Goal: Task Accomplishment & Management: Manage account settings

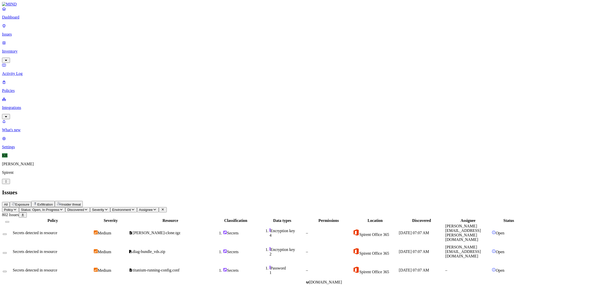
scroll to position [77, 0]
click at [81, 202] on span "Insider threat" at bounding box center [71, 204] width 20 height 4
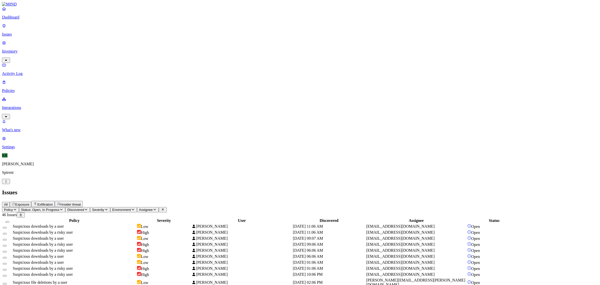
click at [136, 235] on td "Suspicious downloads by a user" at bounding box center [75, 238] width 124 height 6
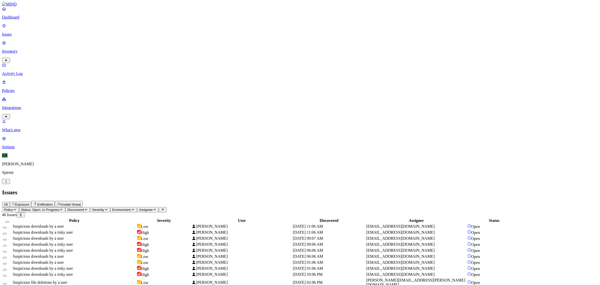
click at [9, 221] on button "Select all" at bounding box center [7, 222] width 4 height 2
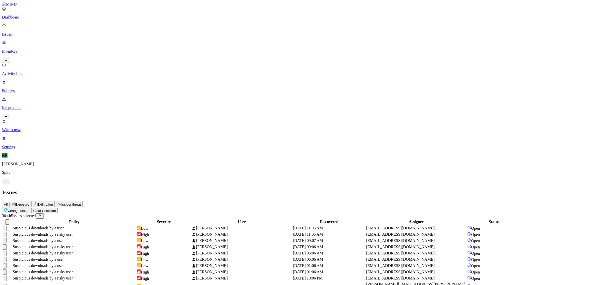
click at [76, 28] on html "Dashboard Issues Inventory Activity Log Policies Integrations What's new 1 Sett…" at bounding box center [300, 256] width 600 height 513
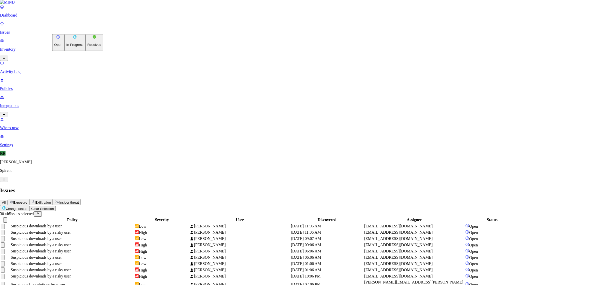
click at [86, 51] on button "Resolved" at bounding box center [95, 42] width 18 height 17
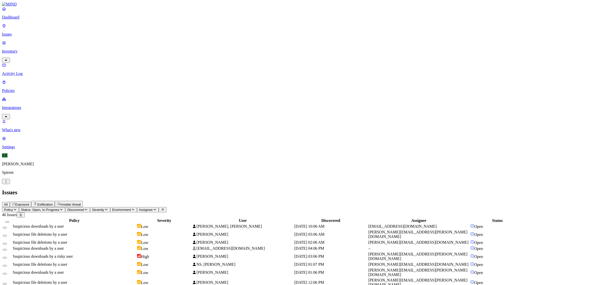
click at [136, 245] on td "Suspicious downloads by a user" at bounding box center [75, 248] width 124 height 6
click at [9, 221] on button "Select all" at bounding box center [7, 222] width 4 height 2
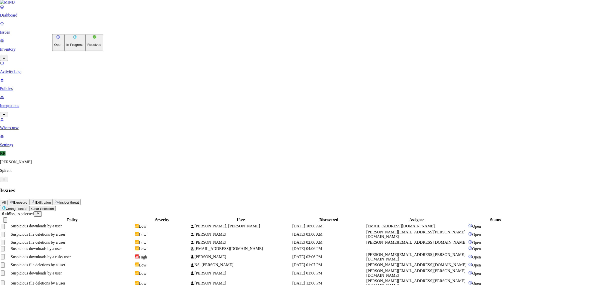
click at [74, 29] on html "Dashboard Issues Inventory Activity Log Policies Integrations What's new 1 Sett…" at bounding box center [300, 187] width 600 height 375
click at [88, 47] on p "Resolved" at bounding box center [95, 45] width 14 height 4
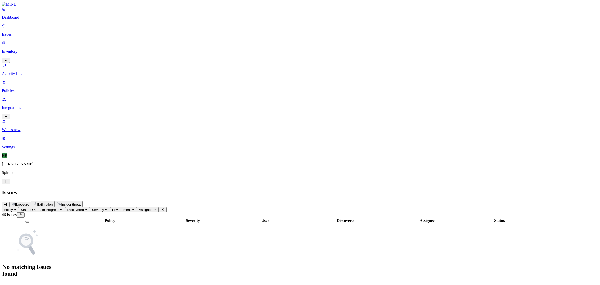
click at [53, 202] on span "Exfiltration" at bounding box center [45, 204] width 16 height 4
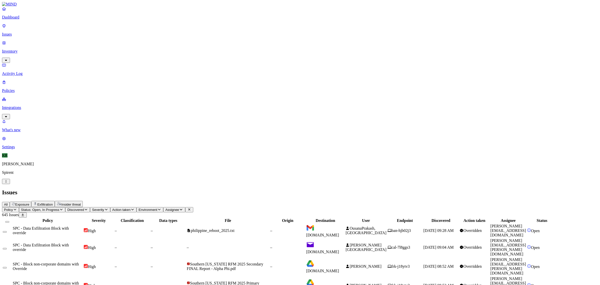
click at [66, 207] on button "Status: Open, In Progress" at bounding box center [42, 209] width 47 height 5
click at [91, 53] on div "In Progress" at bounding box center [91, 62] width 0 height 19
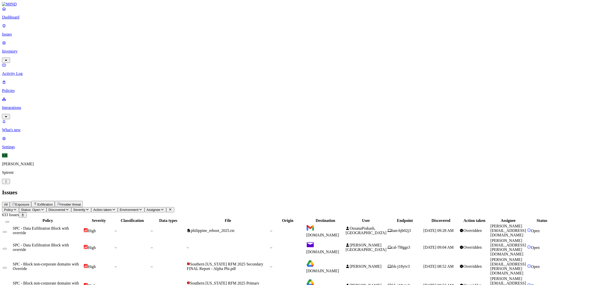
click at [339, 249] on span "[DOMAIN_NAME]" at bounding box center [322, 251] width 33 height 4
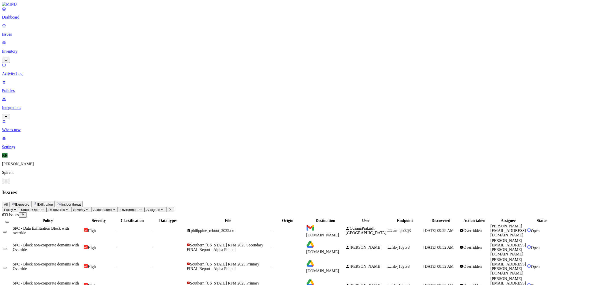
scroll to position [8, 0]
click at [9, 221] on button "Select all" at bounding box center [7, 222] width 4 height 2
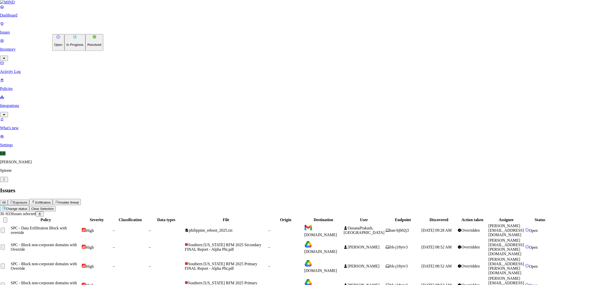
click at [88, 47] on p "Resolved" at bounding box center [95, 45] width 14 height 4
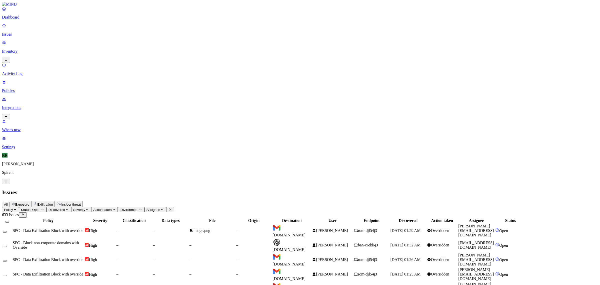
click at [306, 228] on span "[DOMAIN_NAME]" at bounding box center [289, 232] width 33 height 9
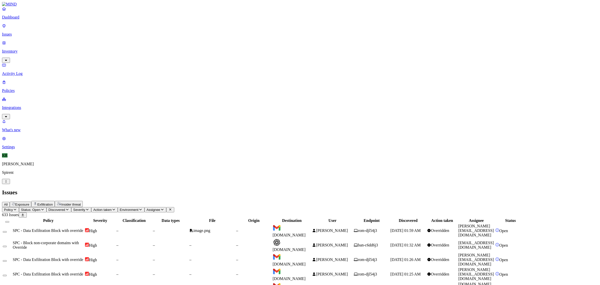
scroll to position [11, 0]
click at [306, 247] on span "[DOMAIN_NAME]" at bounding box center [289, 249] width 33 height 4
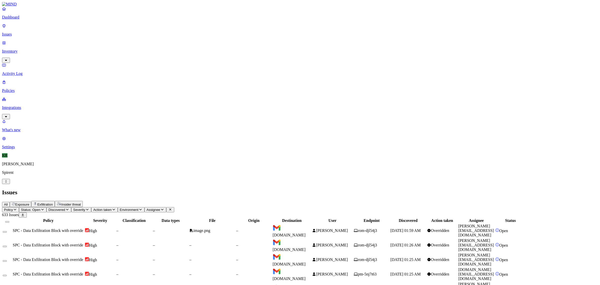
click at [306, 276] on span "[DOMAIN_NAME]" at bounding box center [289, 278] width 33 height 4
click at [9, 221] on button "Select all" at bounding box center [7, 222] width 4 height 2
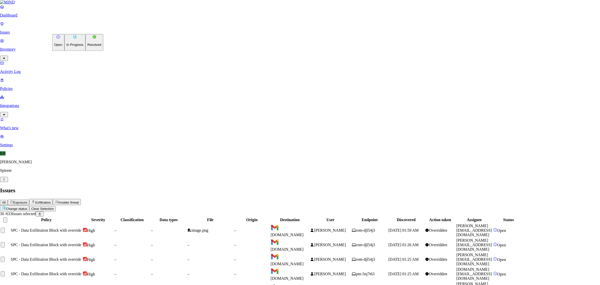
click at [88, 47] on p "Resolved" at bounding box center [95, 45] width 14 height 4
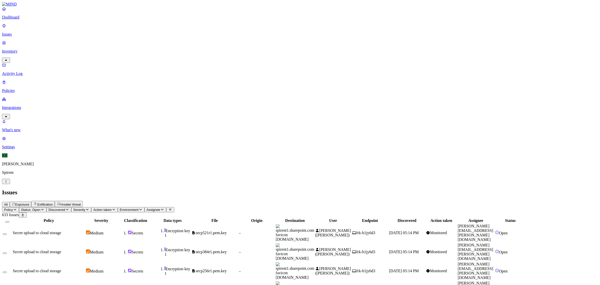
click at [9, 221] on button "Select all" at bounding box center [7, 222] width 4 height 2
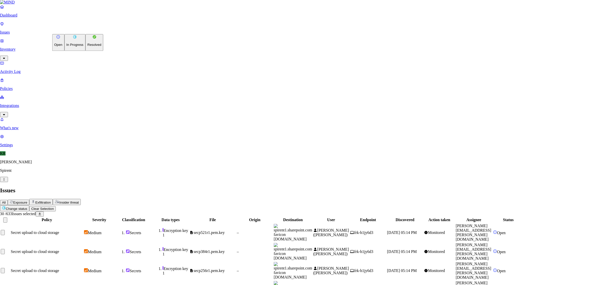
click at [88, 47] on p "Resolved" at bounding box center [95, 45] width 14 height 4
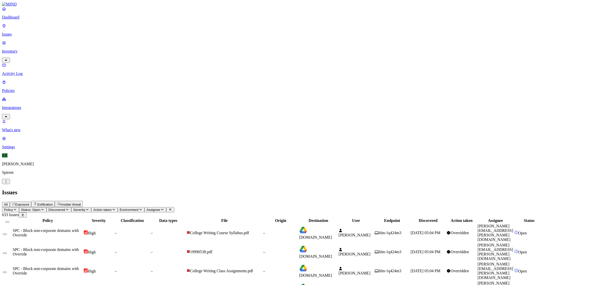
scroll to position [77, 0]
click at [12, 218] on th at bounding box center [8, 220] width 10 height 5
click at [9, 221] on button "Select all" at bounding box center [7, 222] width 4 height 2
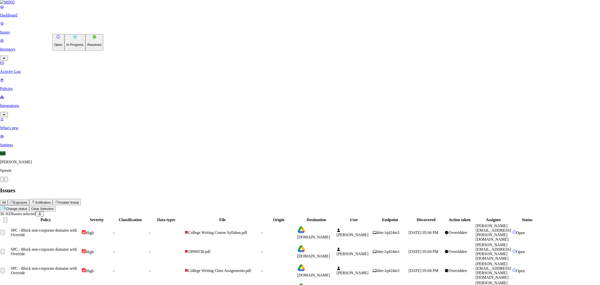
click at [88, 47] on p "Resolved" at bounding box center [95, 45] width 14 height 4
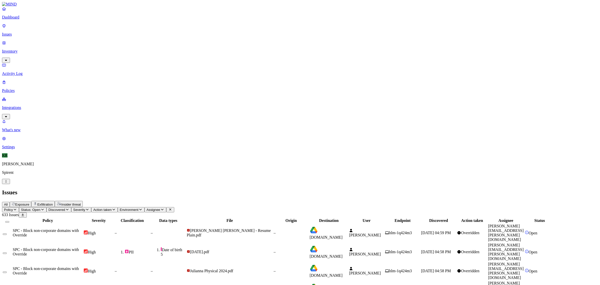
click at [9, 221] on button "Select all" at bounding box center [7, 222] width 4 height 2
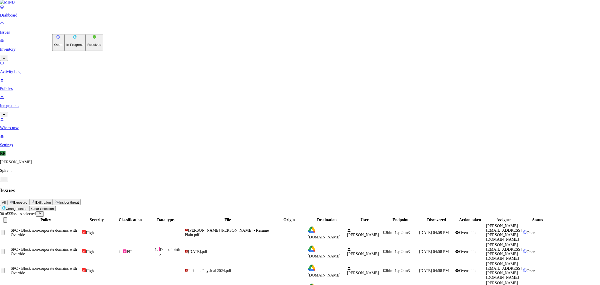
click at [88, 47] on p "Resolved" at bounding box center [95, 45] width 14 height 4
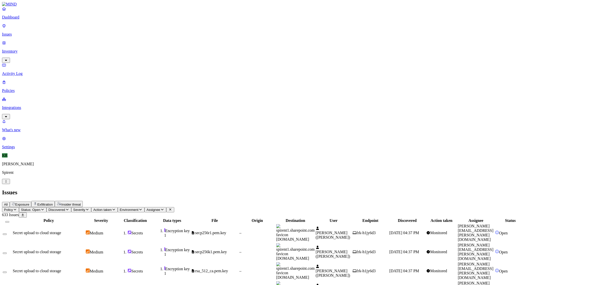
click at [9, 221] on button "Select all" at bounding box center [7, 222] width 4 height 2
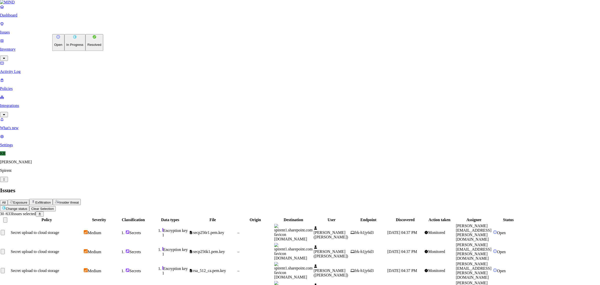
click at [88, 47] on p "Resolved" at bounding box center [95, 45] width 14 height 4
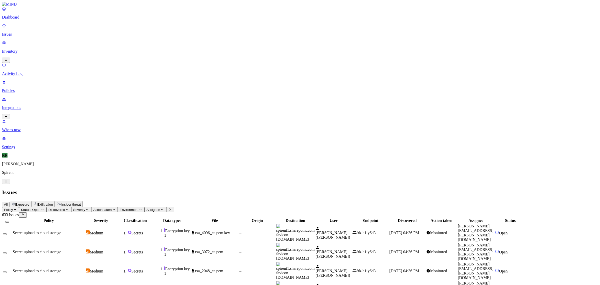
scroll to position [77, 0]
click at [9, 221] on button "Select all" at bounding box center [7, 222] width 4 height 2
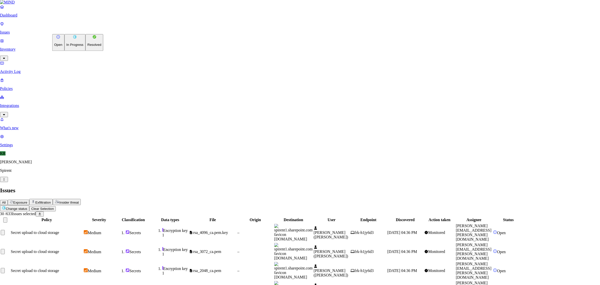
click at [86, 51] on button "Resolved" at bounding box center [95, 42] width 18 height 17
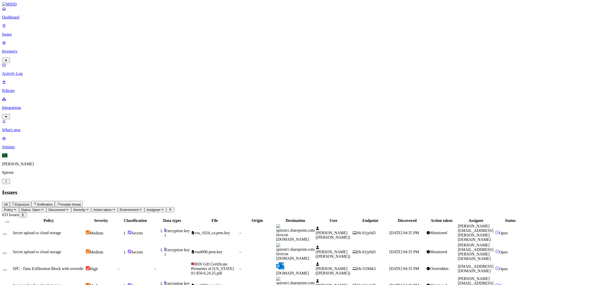
click at [9, 221] on button "Select all" at bounding box center [7, 222] width 4 height 2
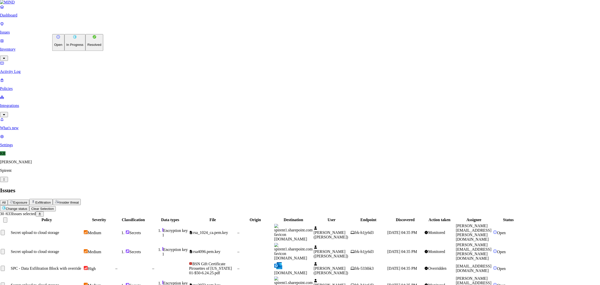
click at [88, 47] on p "Resolved" at bounding box center [95, 45] width 14 height 4
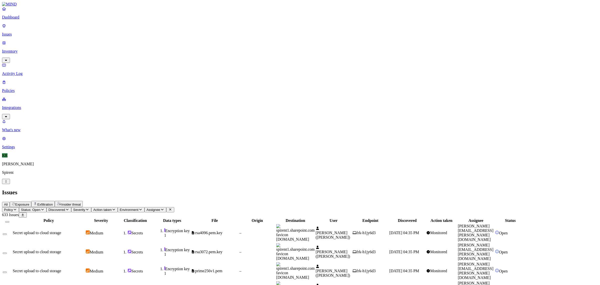
scroll to position [77, 0]
click at [9, 221] on button "Select all" at bounding box center [7, 222] width 4 height 2
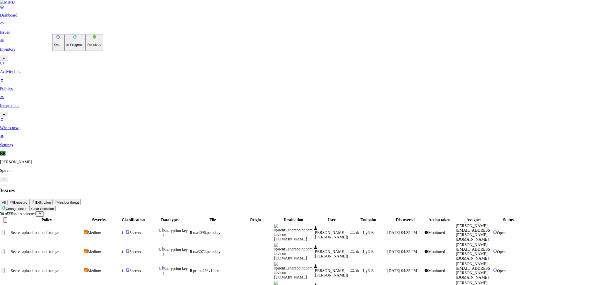
click at [88, 47] on p "Resolved" at bounding box center [95, 45] width 14 height 4
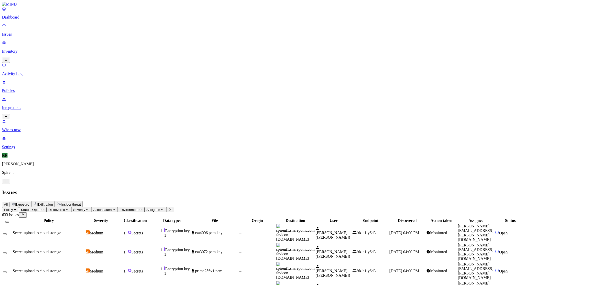
click at [9, 221] on button "Select all" at bounding box center [7, 222] width 4 height 2
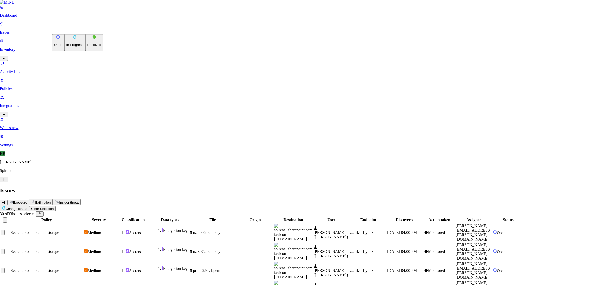
click at [86, 51] on button "Resolved" at bounding box center [95, 42] width 18 height 17
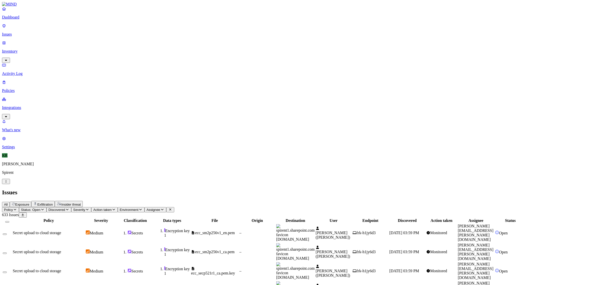
scroll to position [77, 0]
click at [9, 221] on button "Select all" at bounding box center [7, 222] width 4 height 2
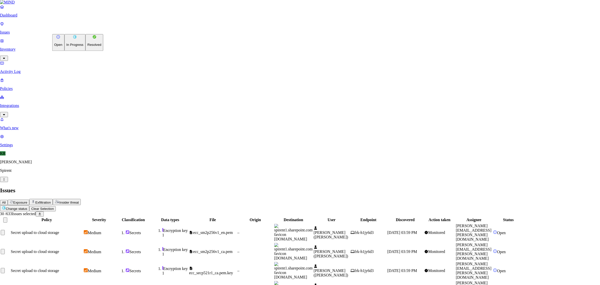
click at [86, 51] on button "Resolved" at bounding box center [95, 42] width 18 height 17
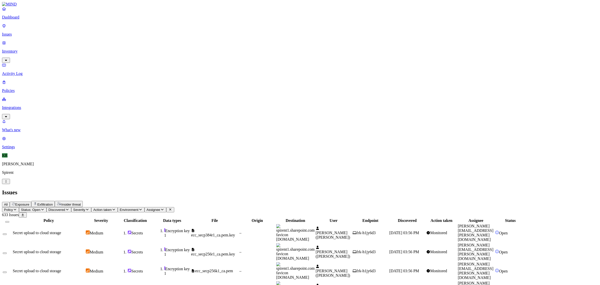
click at [9, 221] on button "Select all" at bounding box center [7, 222] width 4 height 2
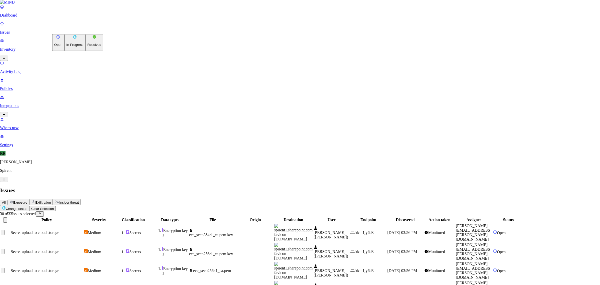
click at [88, 47] on p "Resolved" at bounding box center [95, 45] width 14 height 4
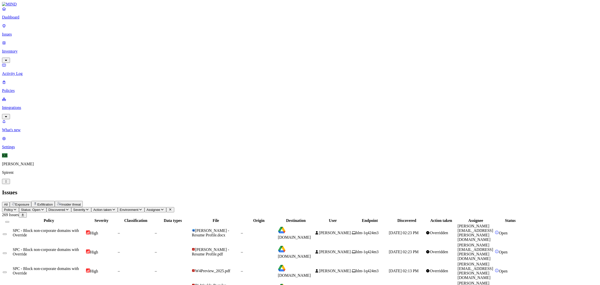
scroll to position [63, 0]
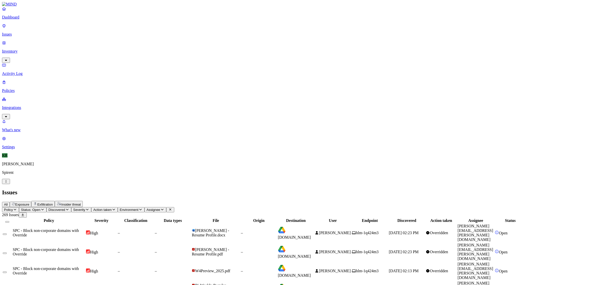
scroll to position [77, 0]
click at [9, 221] on button "Select all" at bounding box center [7, 222] width 4 height 2
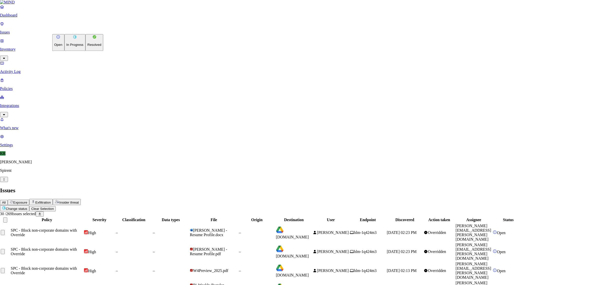
click at [88, 47] on p "Resolved" at bounding box center [95, 45] width 14 height 4
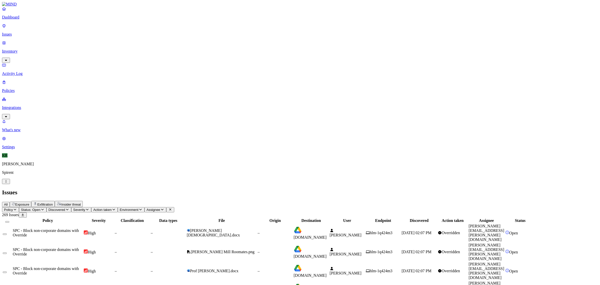
scroll to position [77, 0]
click at [9, 221] on button "Select all" at bounding box center [7, 222] width 4 height 2
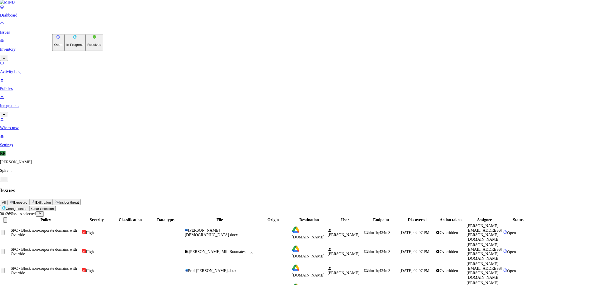
click at [86, 51] on button "Resolved" at bounding box center [95, 42] width 18 height 17
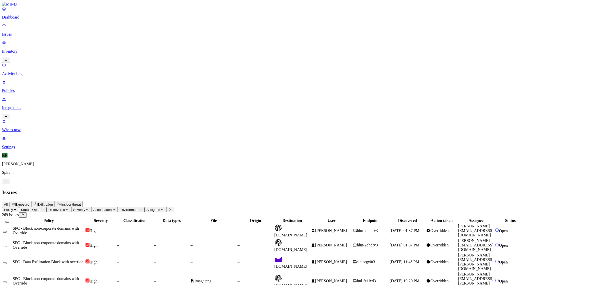
click at [310, 238] on td "[DOMAIN_NAME]" at bounding box center [292, 245] width 36 height 14
click at [307, 264] on span "[DOMAIN_NAME]" at bounding box center [290, 266] width 33 height 4
click at [9, 221] on button "Select all" at bounding box center [7, 222] width 4 height 2
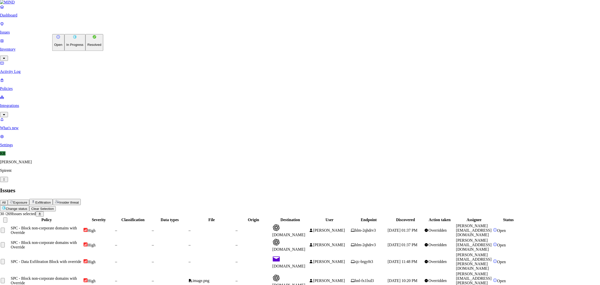
click at [88, 47] on p "Resolved" at bounding box center [95, 45] width 14 height 4
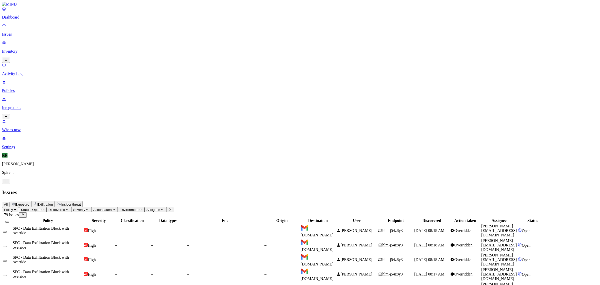
scroll to position [77, 0]
click at [9, 221] on button "Select all" at bounding box center [7, 222] width 4 height 2
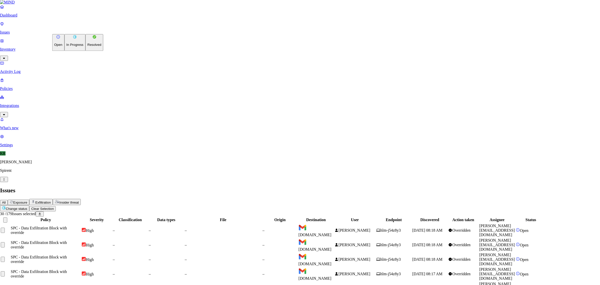
click at [88, 47] on p "Resolved" at bounding box center [95, 45] width 14 height 4
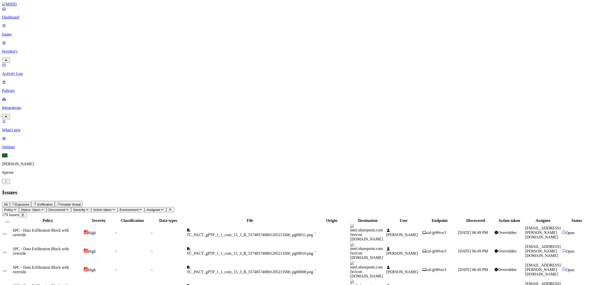
click at [9, 221] on button "Select all" at bounding box center [7, 222] width 4 height 2
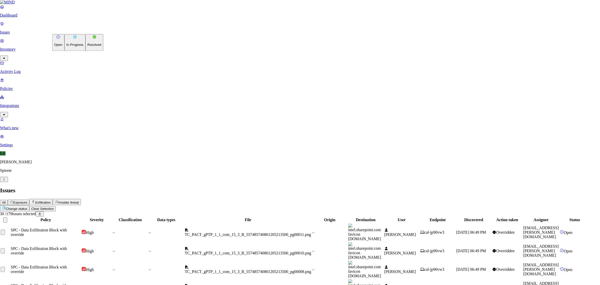
click at [88, 47] on p "Resolved" at bounding box center [95, 45] width 14 height 4
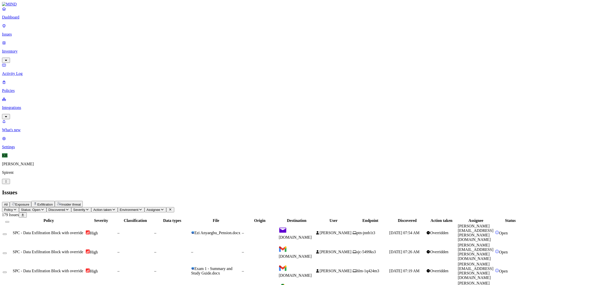
scroll to position [63, 0]
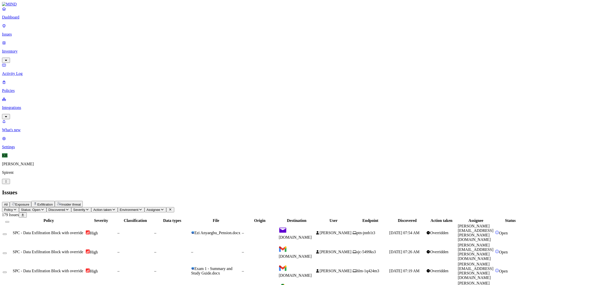
scroll to position [77, 0]
click at [9, 221] on button "Select all" at bounding box center [7, 222] width 4 height 2
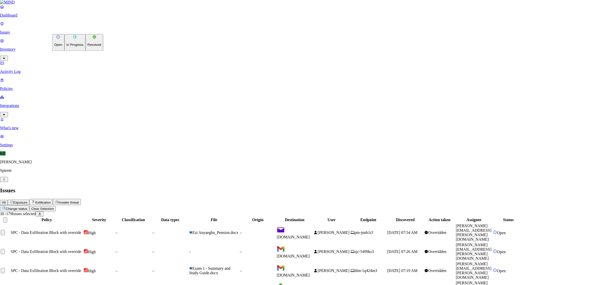
click at [88, 47] on p "Resolved" at bounding box center [95, 45] width 14 height 4
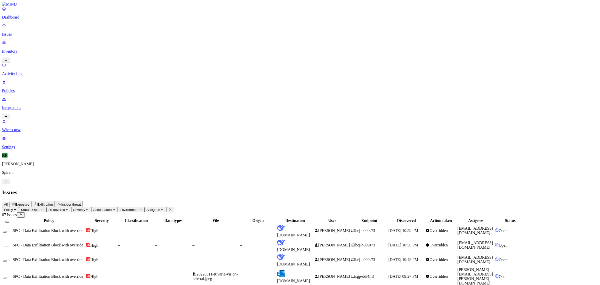
click at [310, 243] on span "[DOMAIN_NAME]" at bounding box center [293, 247] width 33 height 9
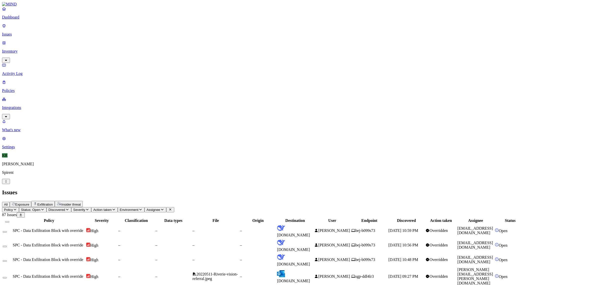
click at [12, 218] on th at bounding box center [8, 220] width 10 height 5
click at [9, 221] on button "Select all" at bounding box center [7, 222] width 4 height 2
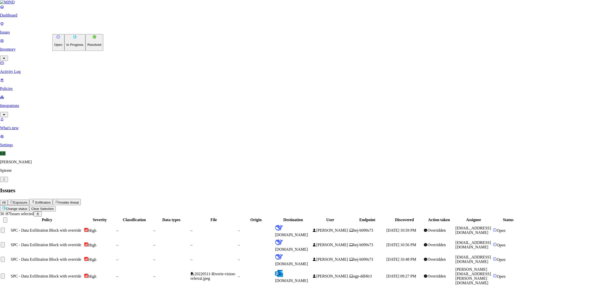
click at [88, 47] on p "Resolved" at bounding box center [95, 45] width 14 height 4
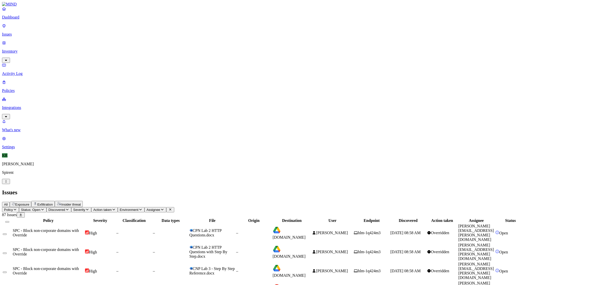
click at [272, 280] on td "–" at bounding box center [254, 289] width 36 height 19
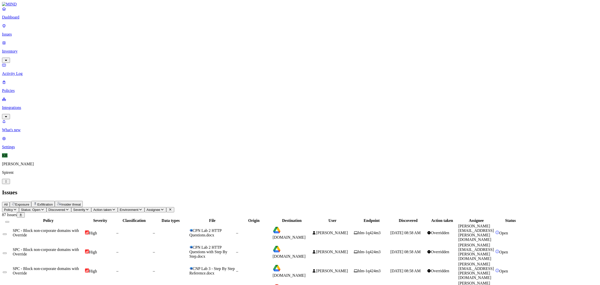
click at [9, 221] on button "Select all" at bounding box center [7, 222] width 4 height 2
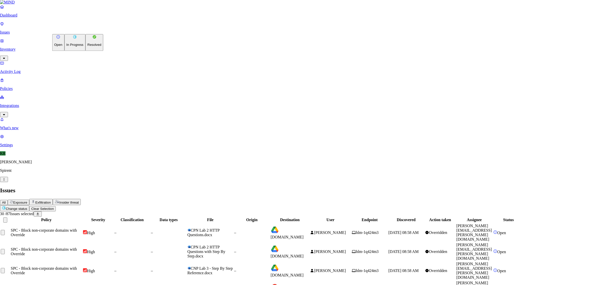
click at [88, 47] on p "Resolved" at bounding box center [95, 45] width 14 height 4
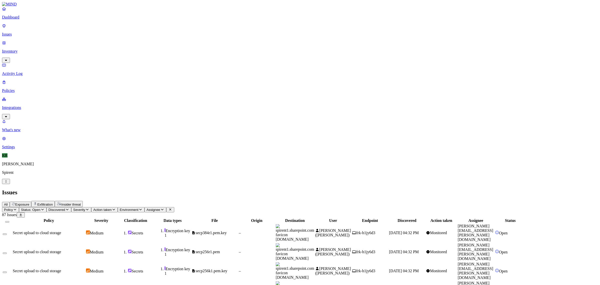
scroll to position [47, 0]
click at [9, 221] on button "Select all" at bounding box center [7, 222] width 4 height 2
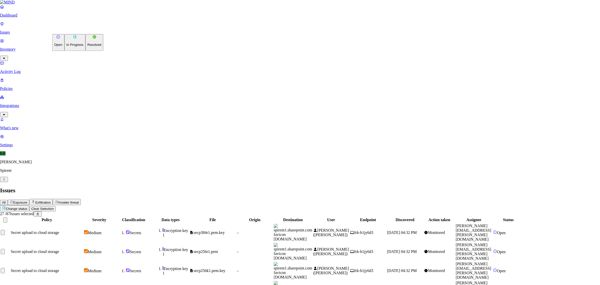
click at [86, 51] on button "Resolved" at bounding box center [95, 42] width 18 height 17
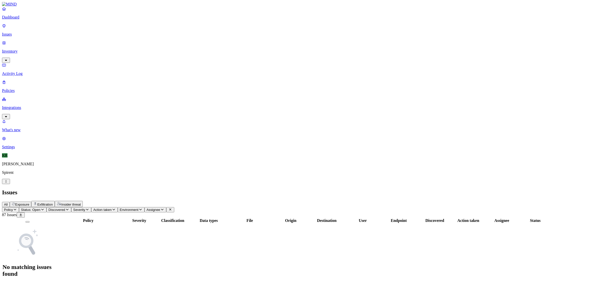
scroll to position [0, 0]
click at [29, 202] on span "Exposure" at bounding box center [22, 204] width 14 height 4
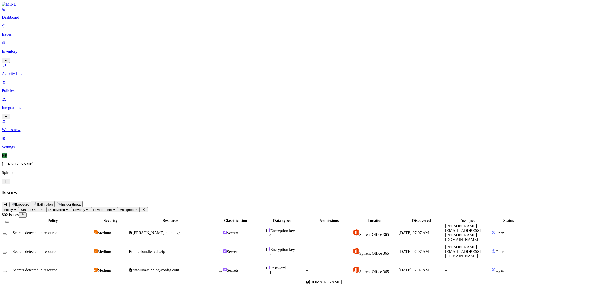
click at [12, 218] on div at bounding box center [7, 220] width 9 height 5
click at [9, 221] on button "Select all" at bounding box center [7, 222] width 4 height 2
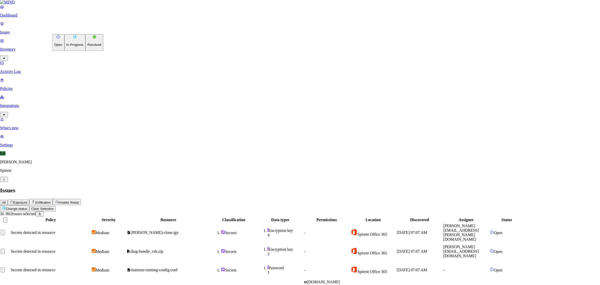
click at [86, 51] on button "Resolved" at bounding box center [95, 42] width 18 height 17
